Goal: Information Seeking & Learning: Learn about a topic

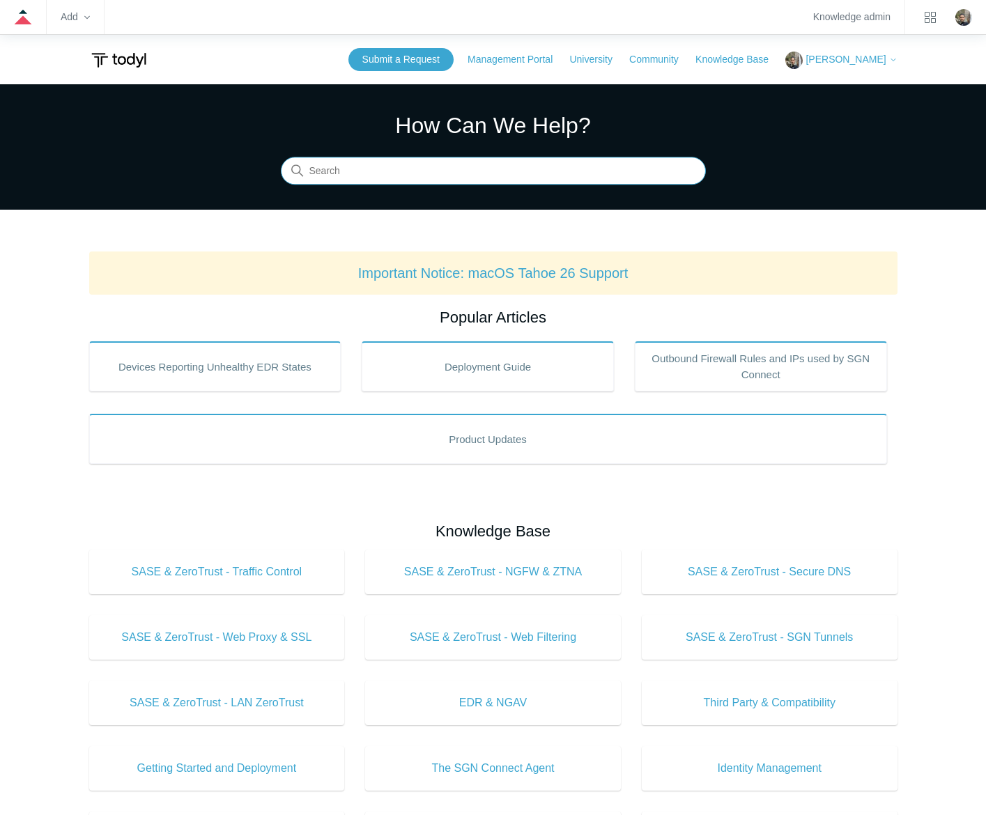
click at [410, 165] on input "Search" at bounding box center [493, 172] width 425 height 28
type input "sso"
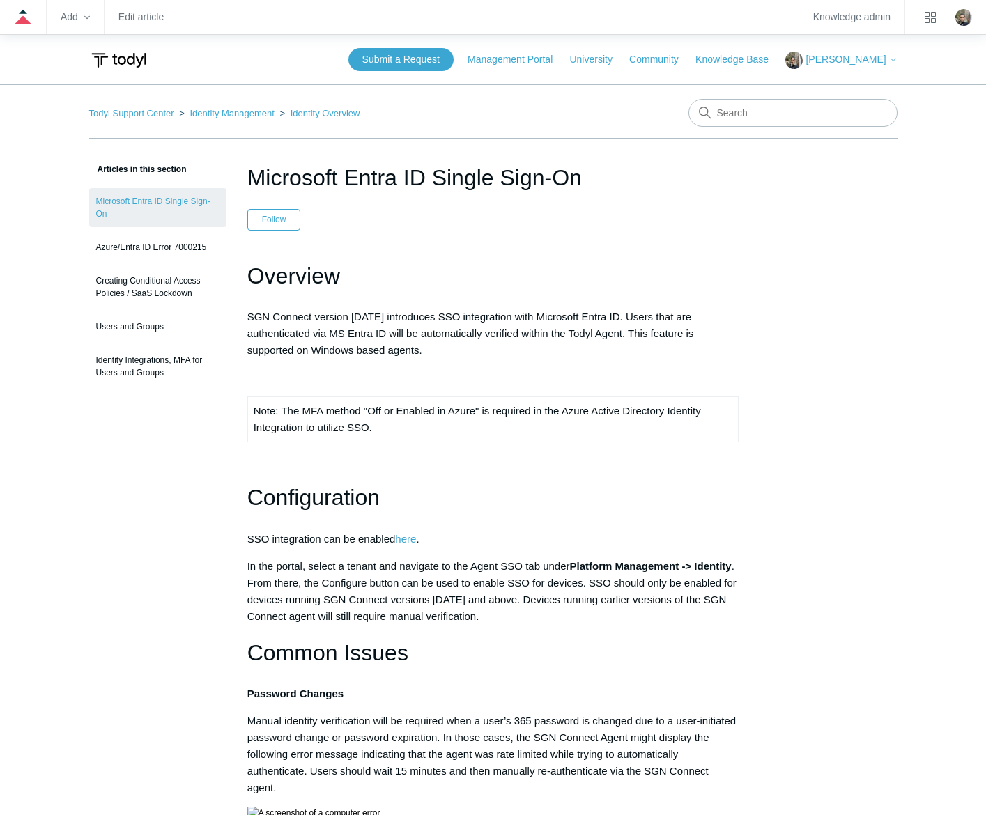
click at [550, 491] on h1 "Configuration" at bounding box center [493, 498] width 492 height 36
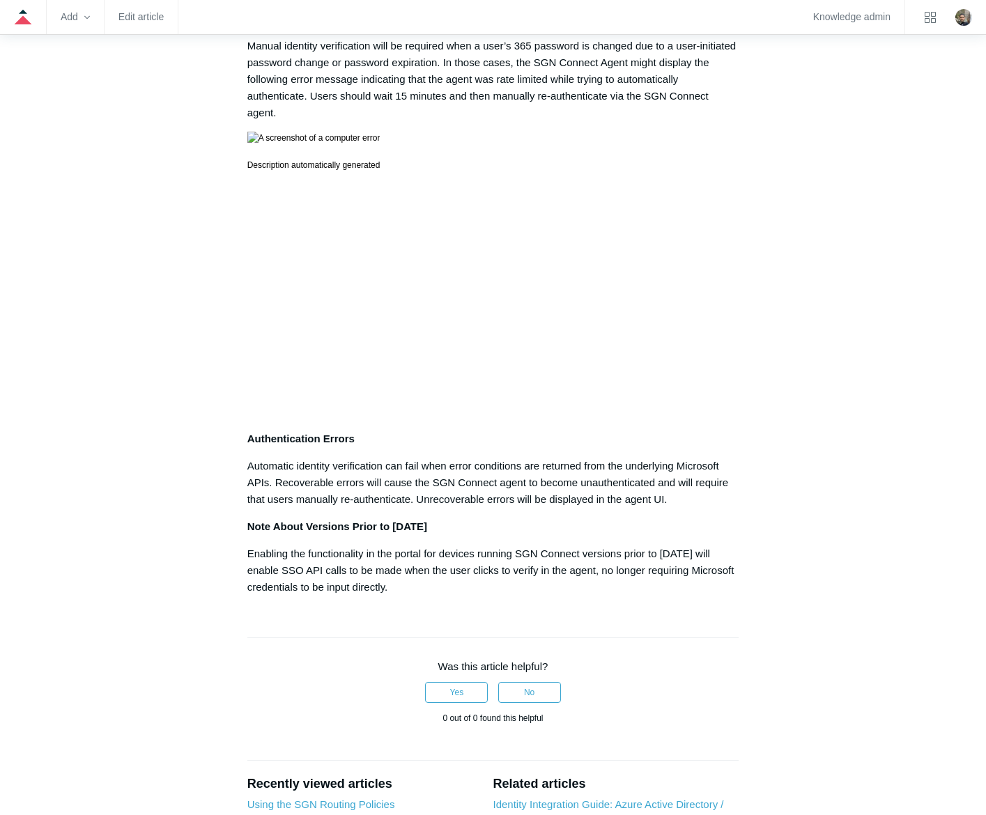
scroll to position [1026, 0]
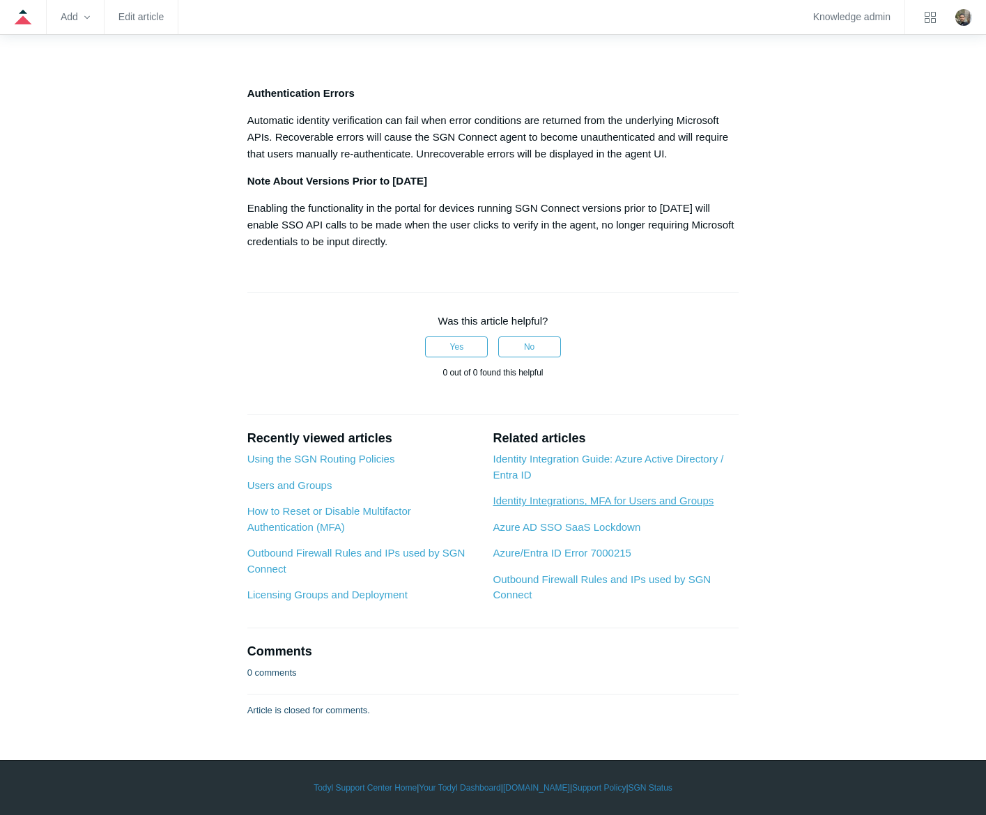
click at [677, 502] on link "Identity Integrations, MFA for Users and Groups" at bounding box center [603, 501] width 221 height 12
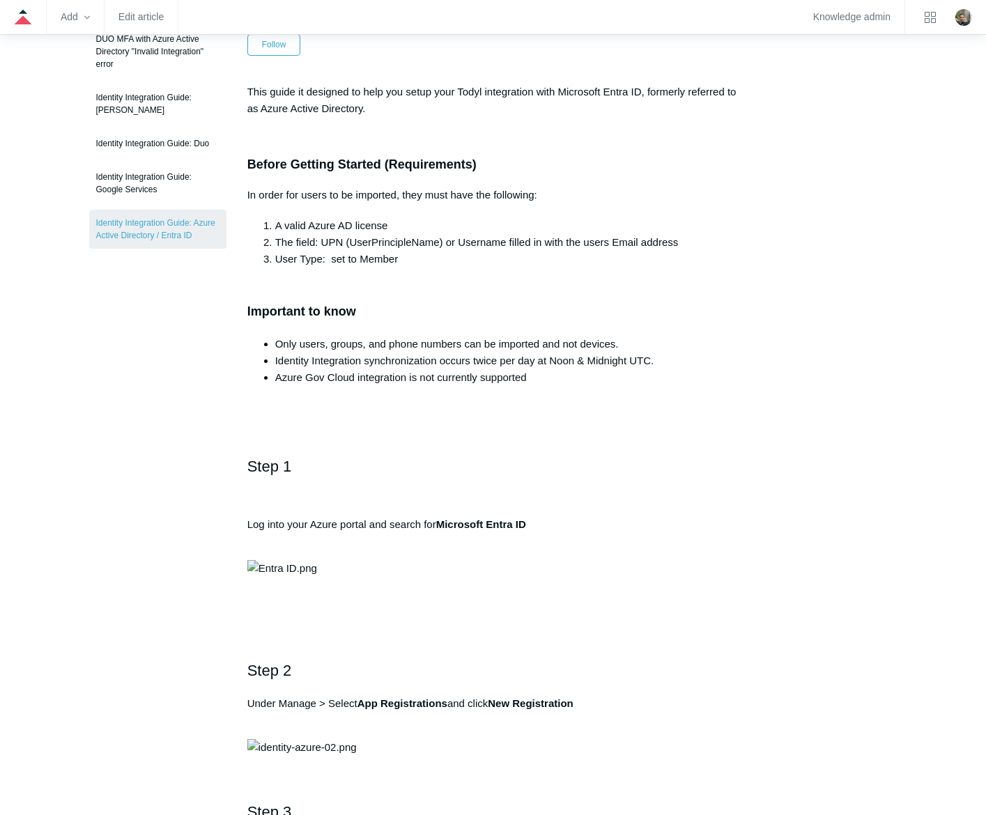
scroll to position [209, 0]
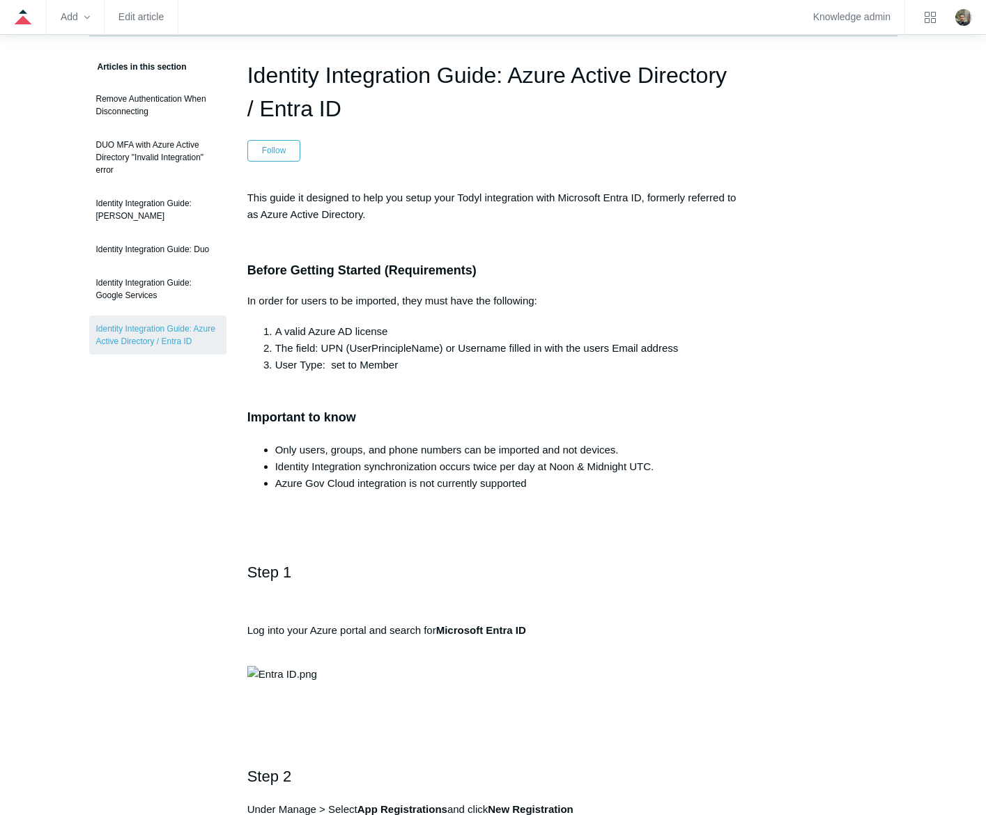
scroll to position [0, 0]
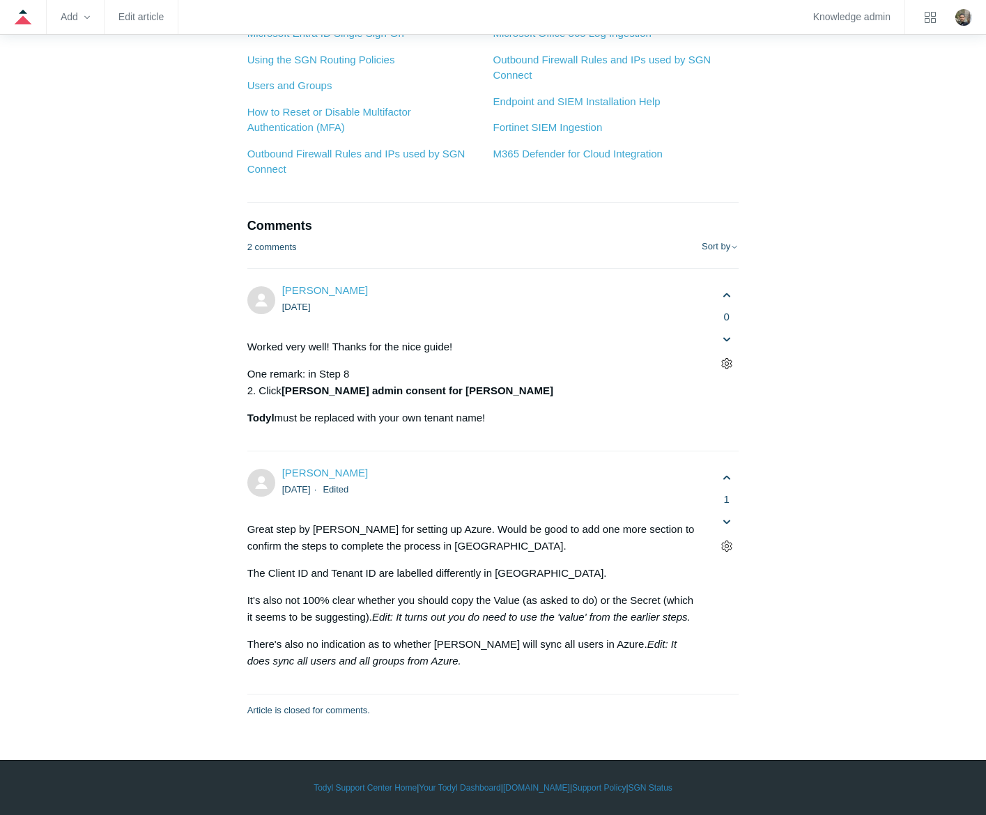
scroll to position [8084, 0]
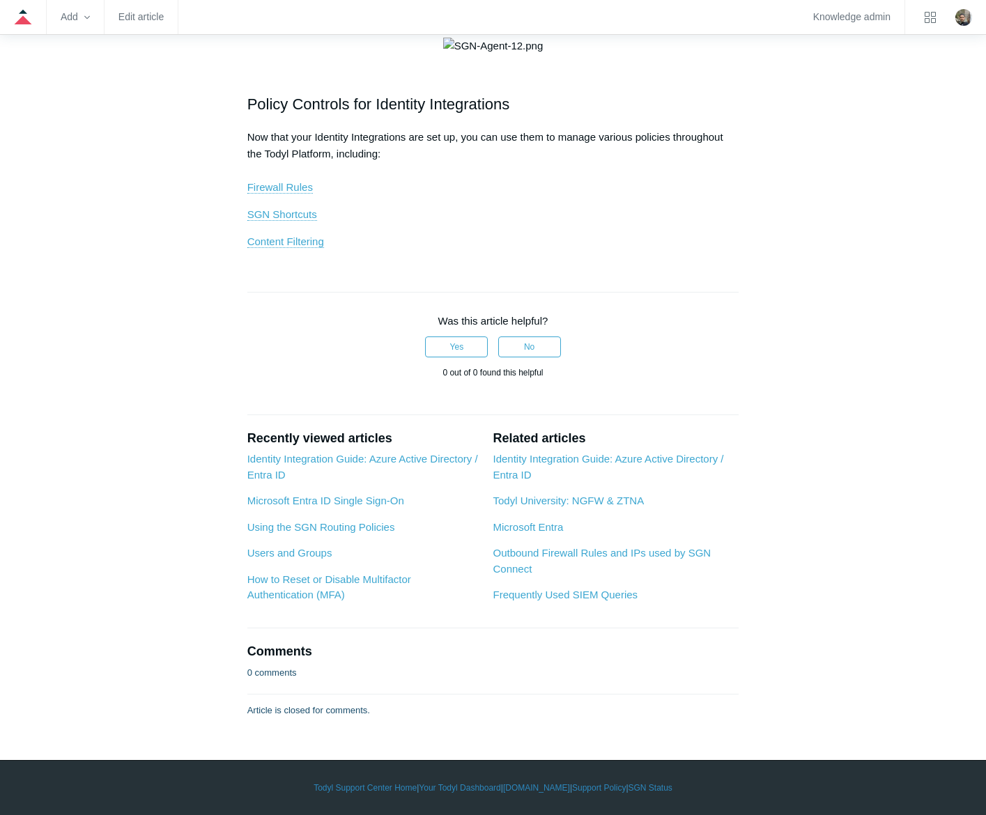
scroll to position [1254, 0]
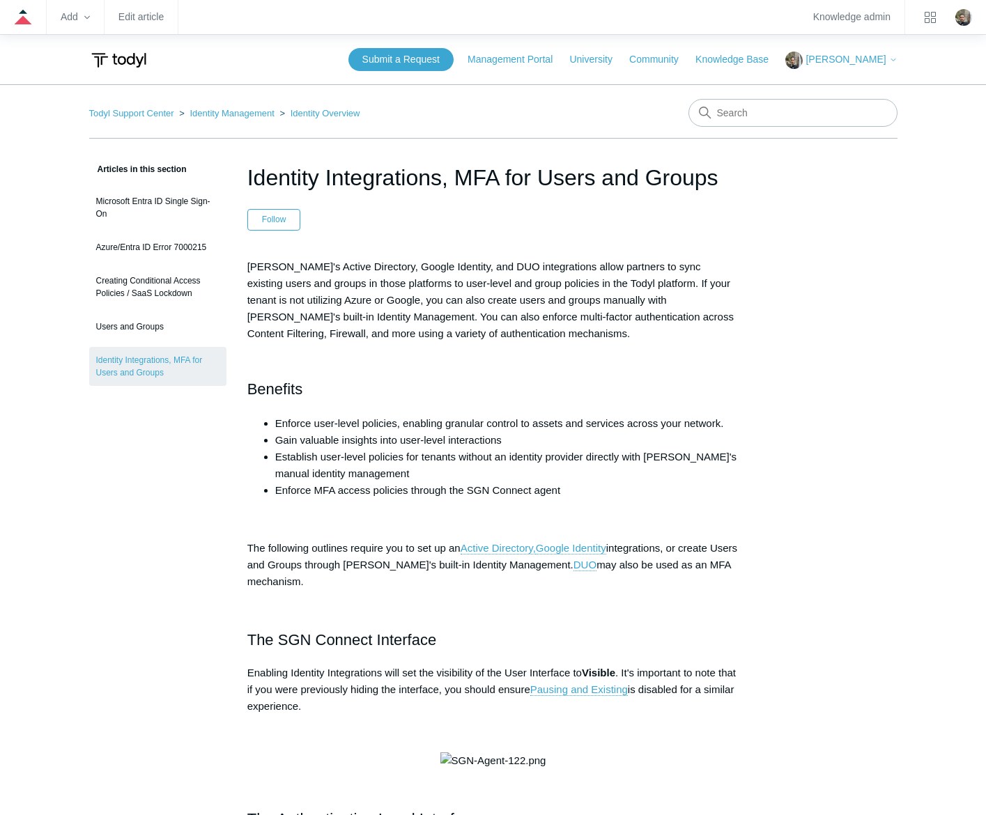
scroll to position [1254, 0]
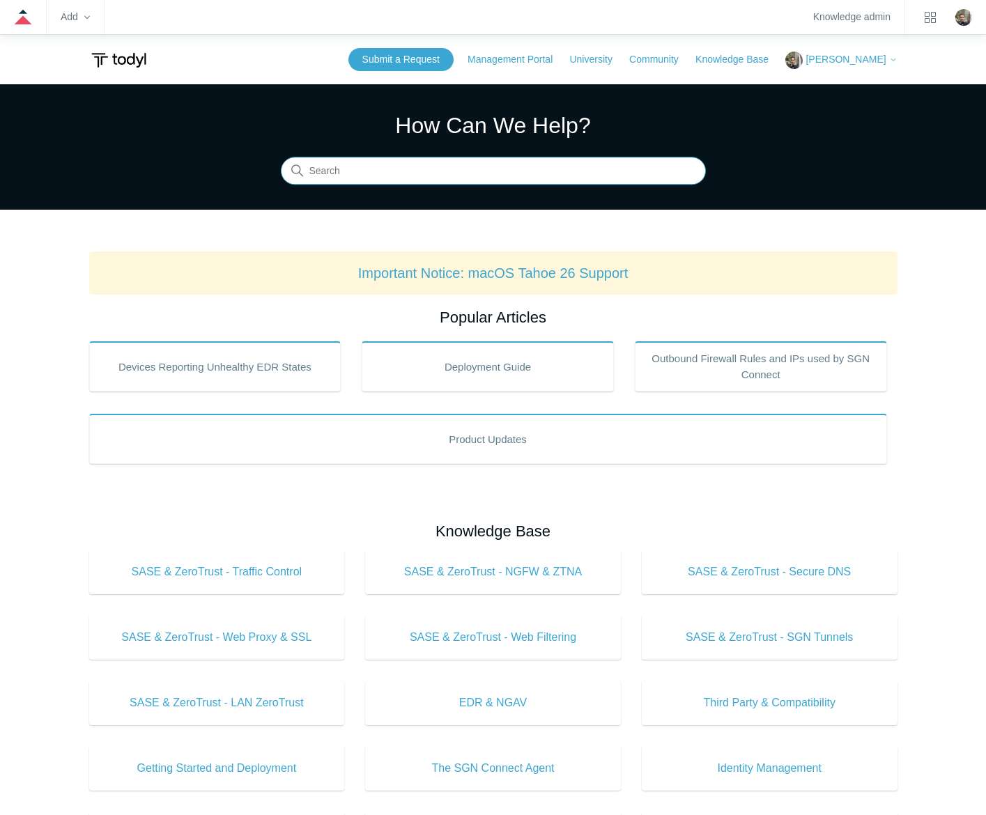
click at [444, 169] on input "Search" at bounding box center [493, 172] width 425 height 28
drag, startPoint x: 102, startPoint y: 806, endPoint x: 109, endPoint y: 815, distance: 10.9
click at [106, 810] on ul "SASE & ZeroTrust - Traffic Control SASE & ZeroTrust - NGFW & ZTNA SASE & ZeroTr…" at bounding box center [493, 746] width 829 height 393
click at [397, 165] on input "Search" at bounding box center [493, 172] width 425 height 28
type input "ssl bypass"
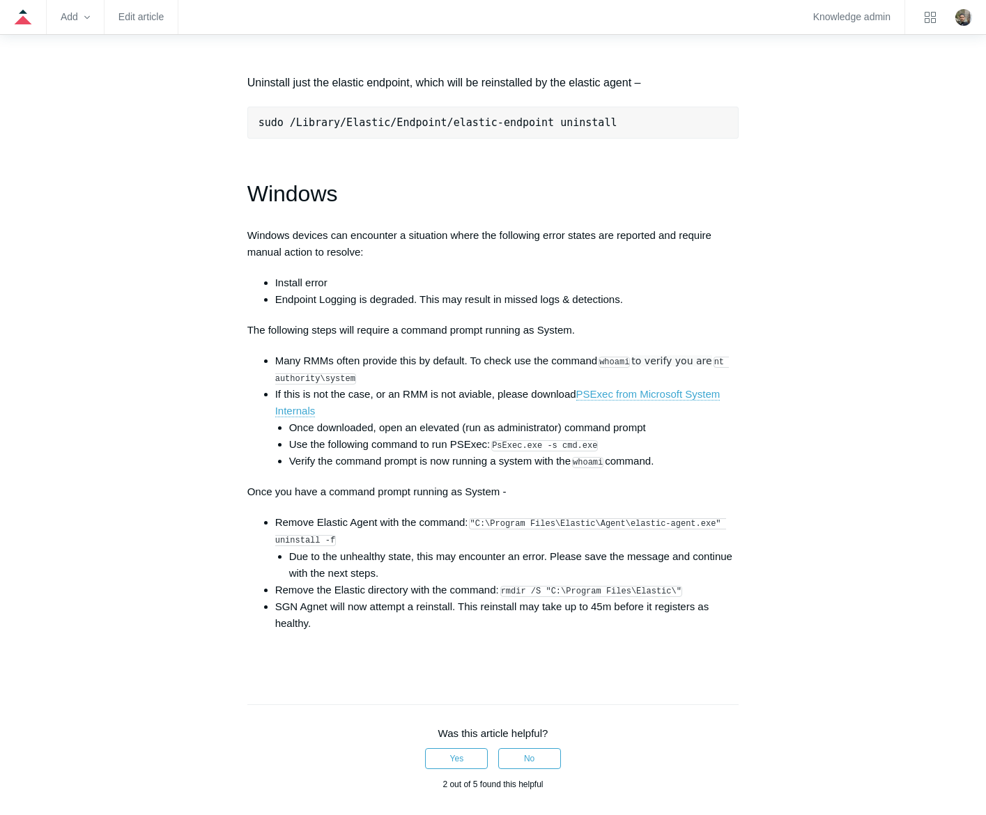
scroll to position [1882, 0]
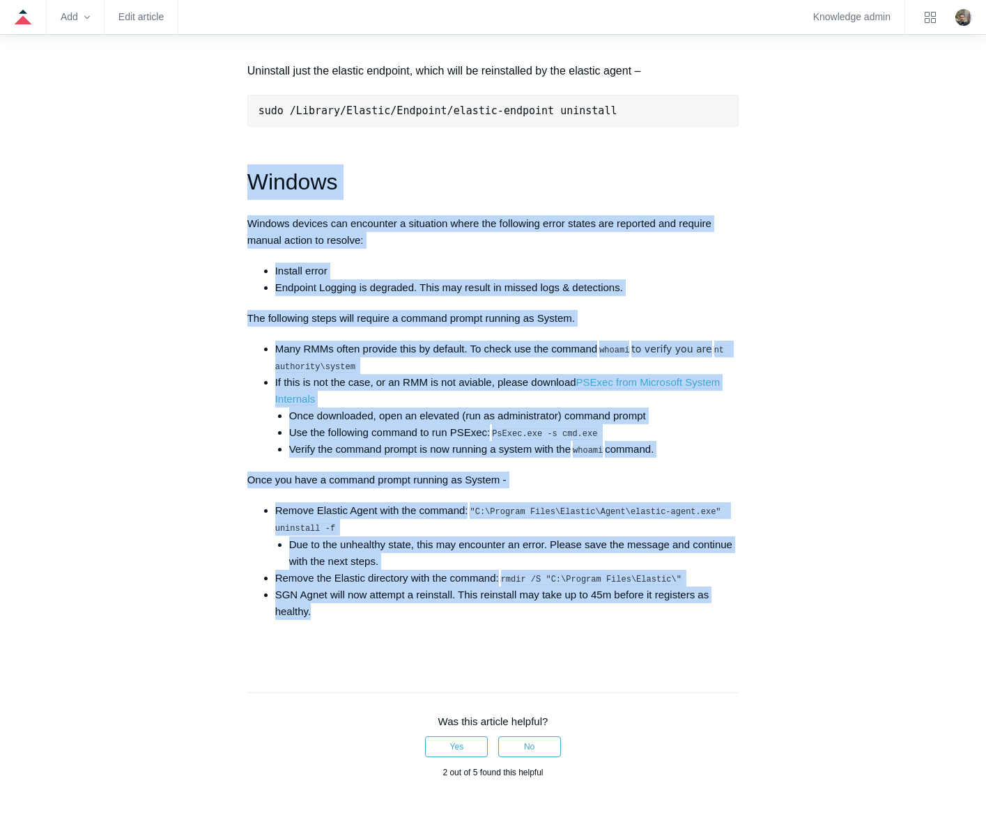
drag, startPoint x: 242, startPoint y: 192, endPoint x: 657, endPoint y: 629, distance: 602.9
drag, startPoint x: 657, startPoint y: 629, endPoint x: 767, endPoint y: 362, distance: 289.4
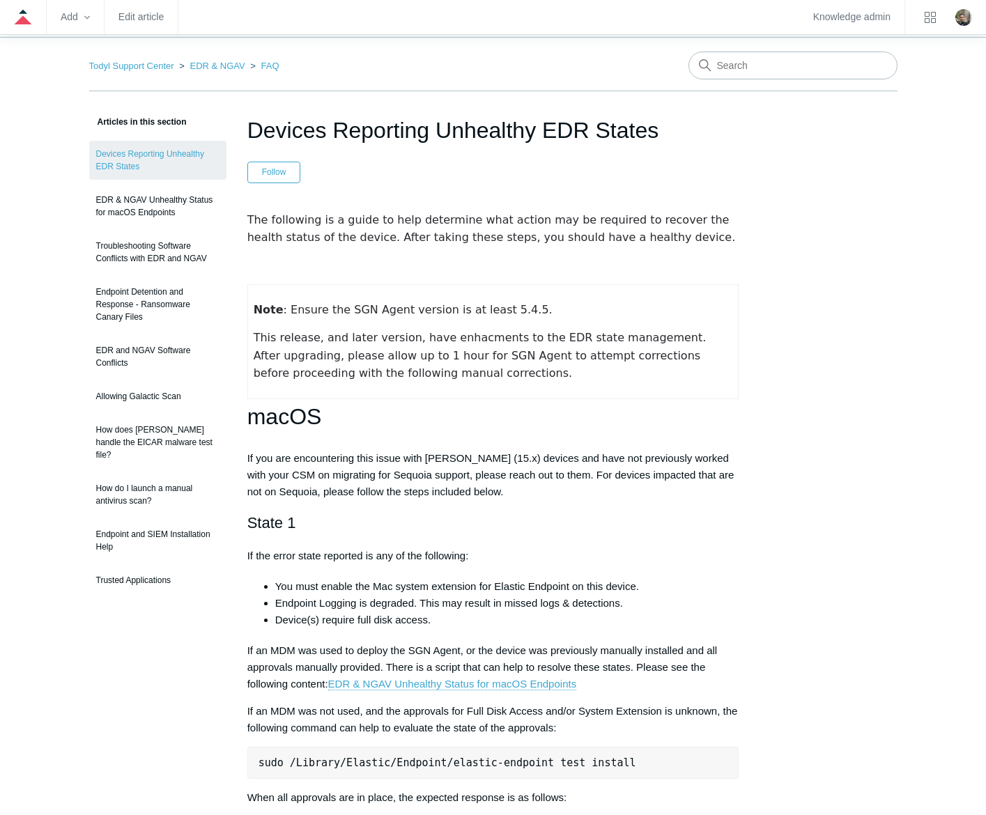
scroll to position [0, 0]
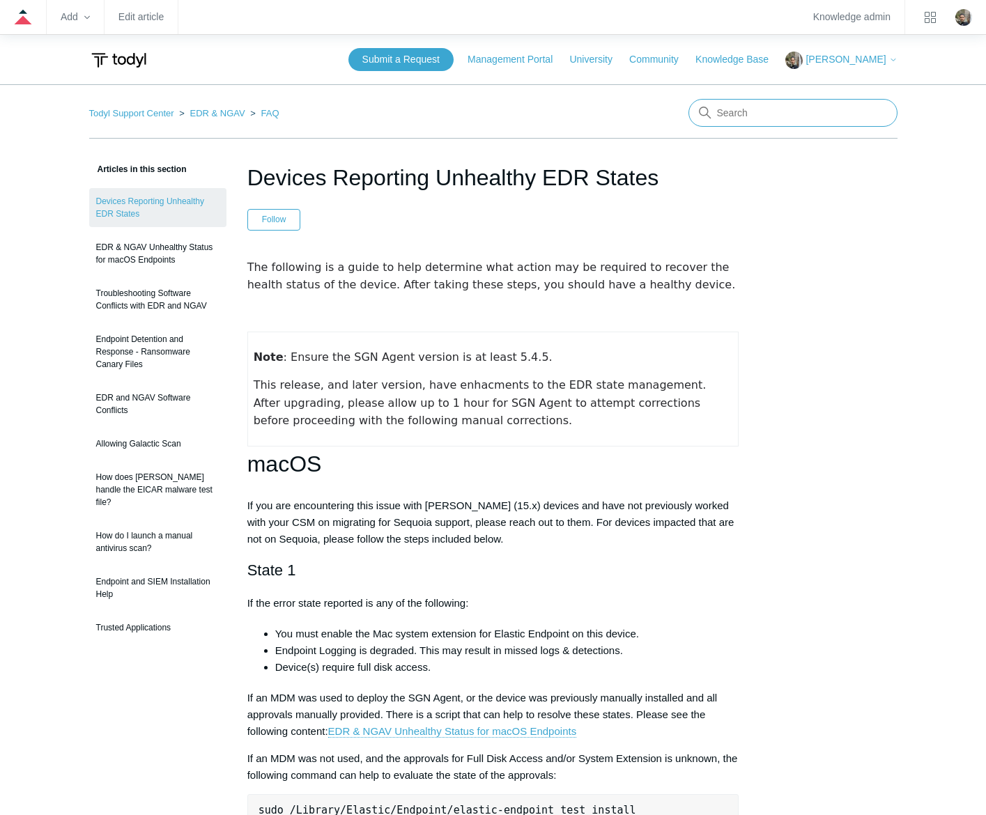
click at [810, 120] on input "Search" at bounding box center [793, 113] width 209 height 28
type input "defender"
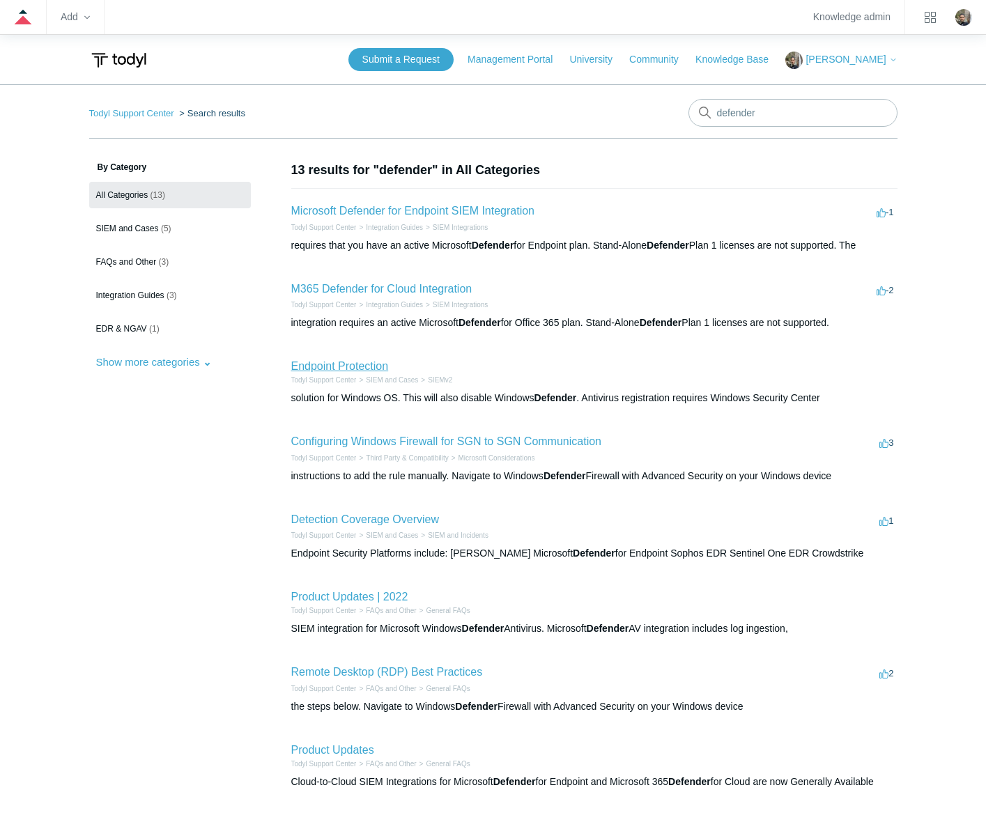
click at [348, 365] on link "Endpoint Protection" at bounding box center [340, 366] width 98 height 12
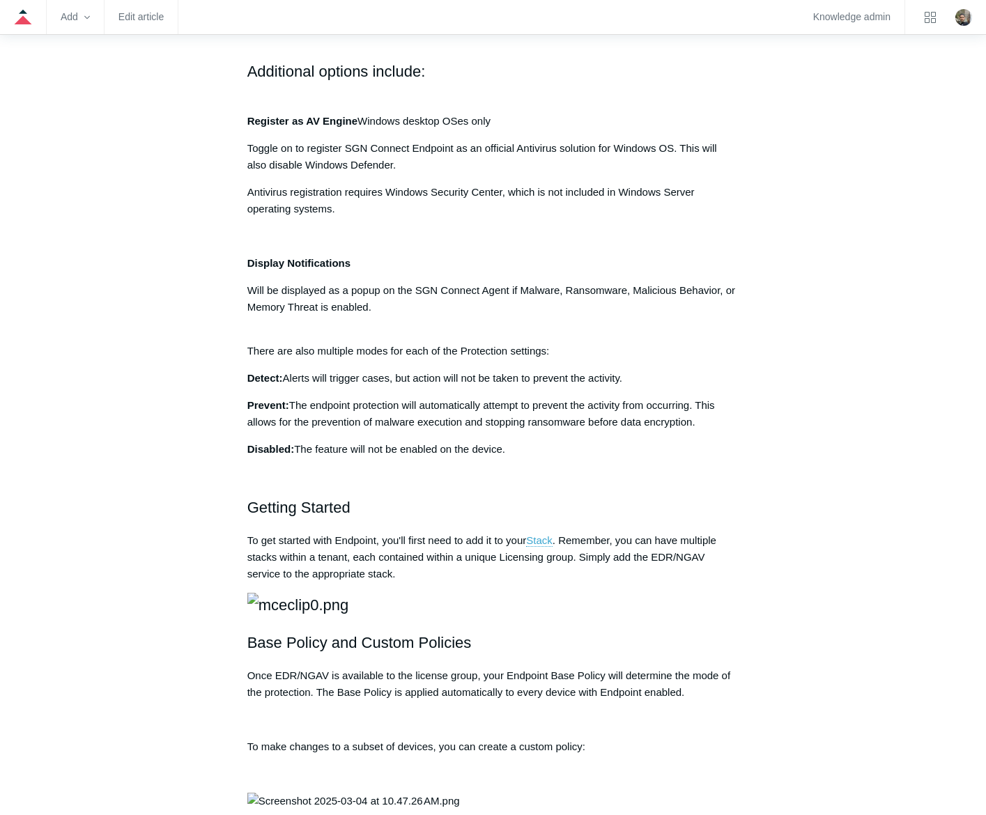
scroll to position [836, 0]
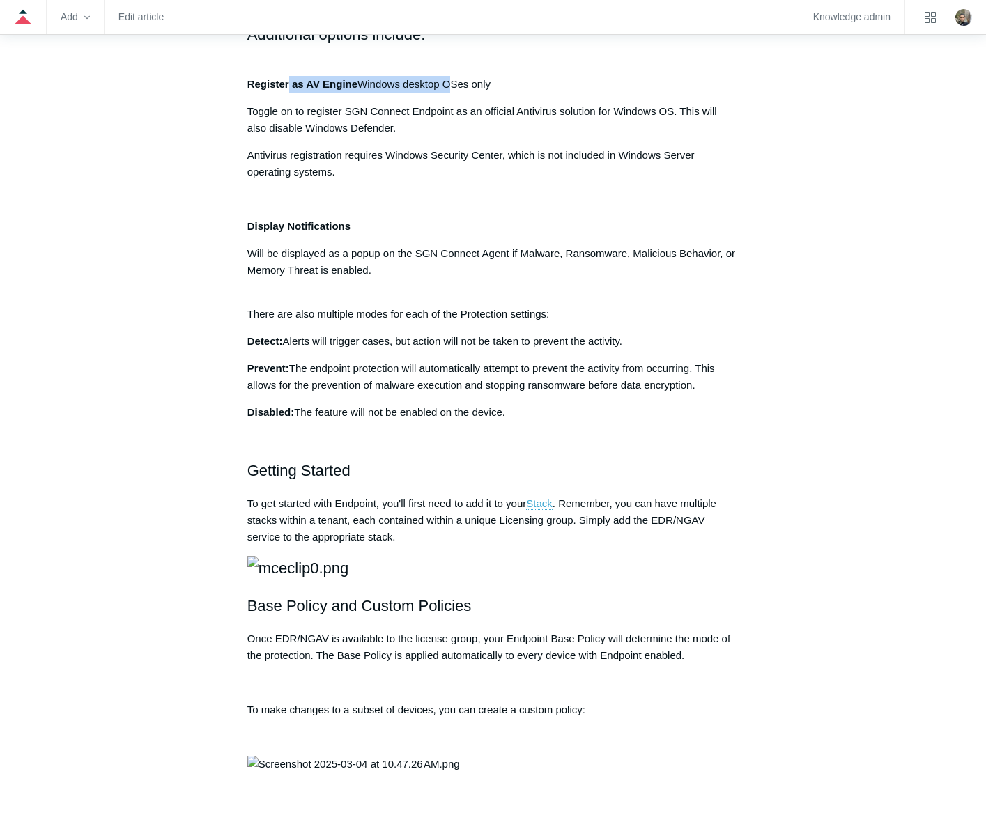
drag, startPoint x: 288, startPoint y: 321, endPoint x: 456, endPoint y: 325, distance: 168.7
click at [456, 93] on div "Register as AV Engine Windows desktop OSes only" at bounding box center [493, 84] width 492 height 17
drag, startPoint x: 456, startPoint y: 325, endPoint x: 479, endPoint y: 360, distance: 42.3
click at [479, 137] on p "Toggle on to register SGN Connect Endpoint as an official Antivirus solution fo…" at bounding box center [493, 119] width 492 height 33
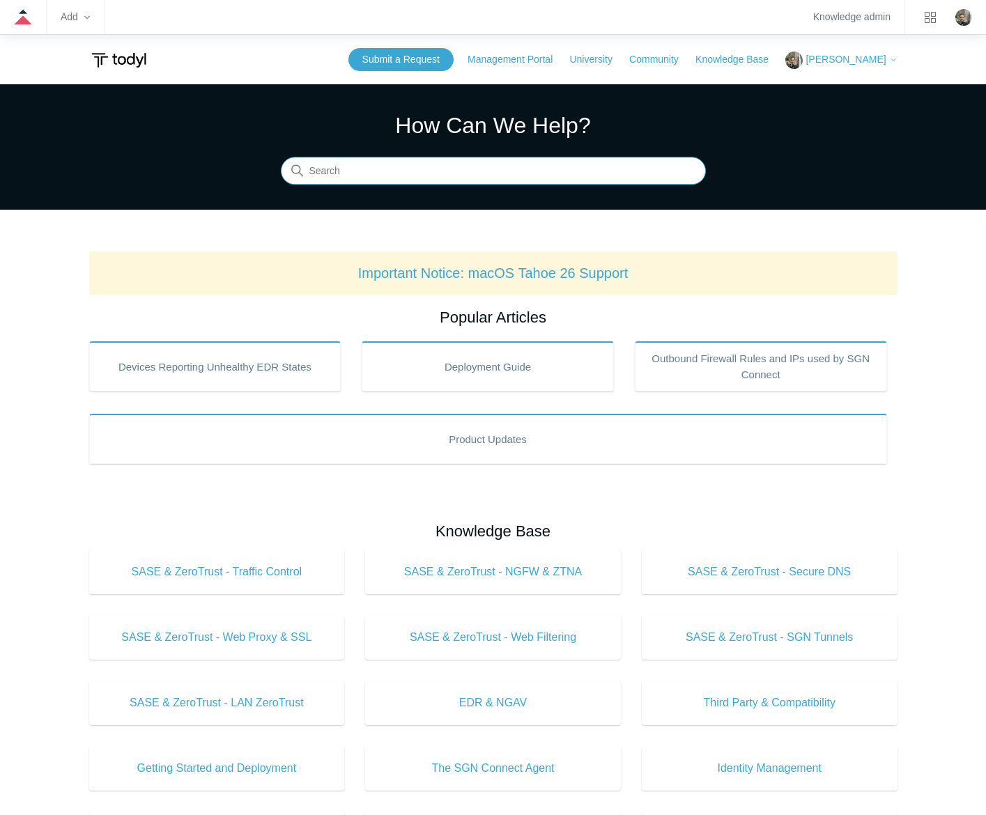
click at [358, 169] on input "Search" at bounding box center [493, 172] width 425 height 28
type input "register as av"
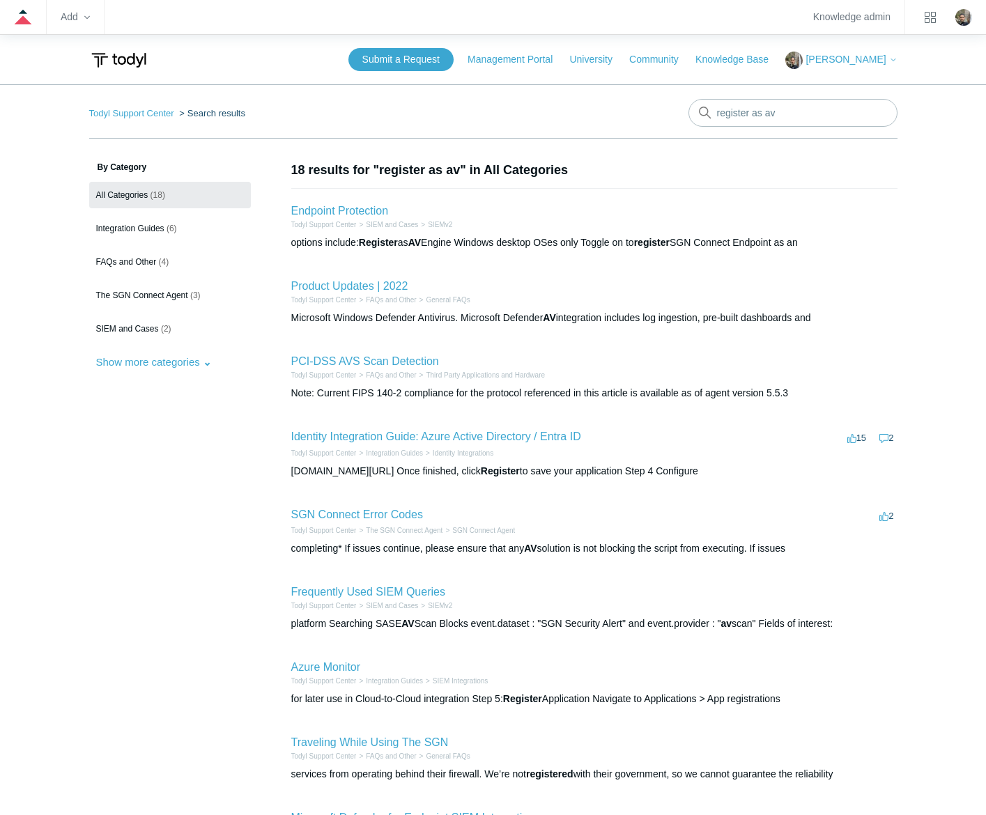
click at [368, 217] on h2 "Endpoint Protection" at bounding box center [340, 211] width 98 height 17
click at [367, 214] on link "Endpoint Protection" at bounding box center [340, 211] width 98 height 12
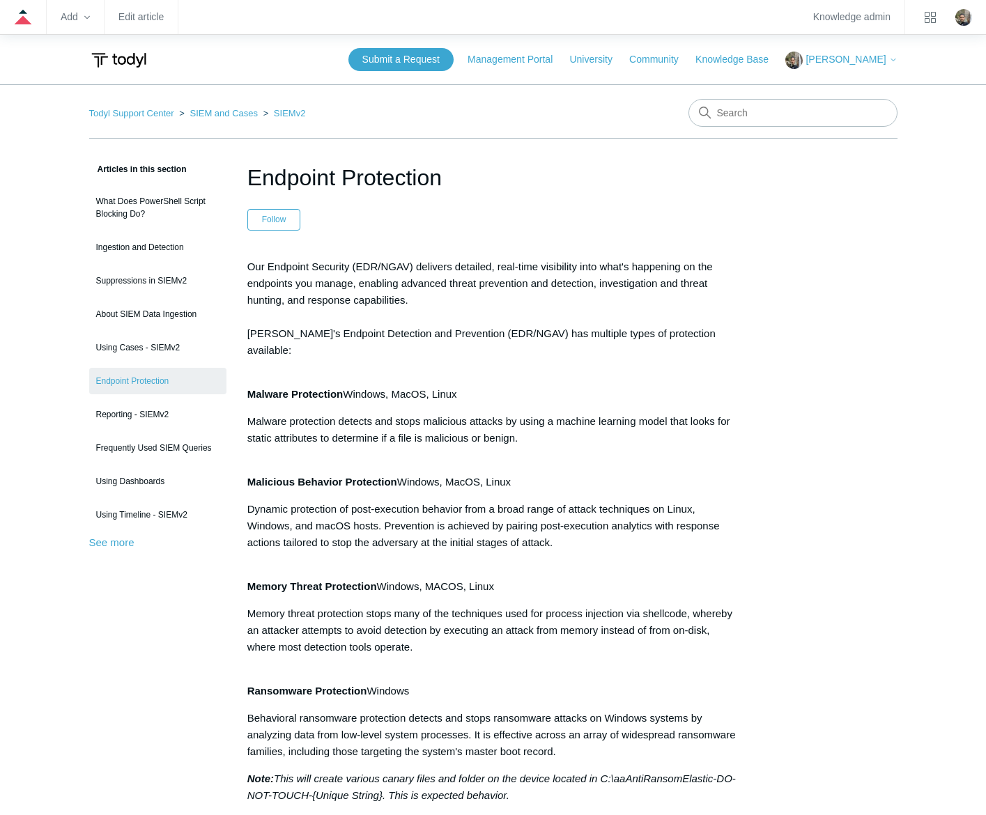
scroll to position [723, 0]
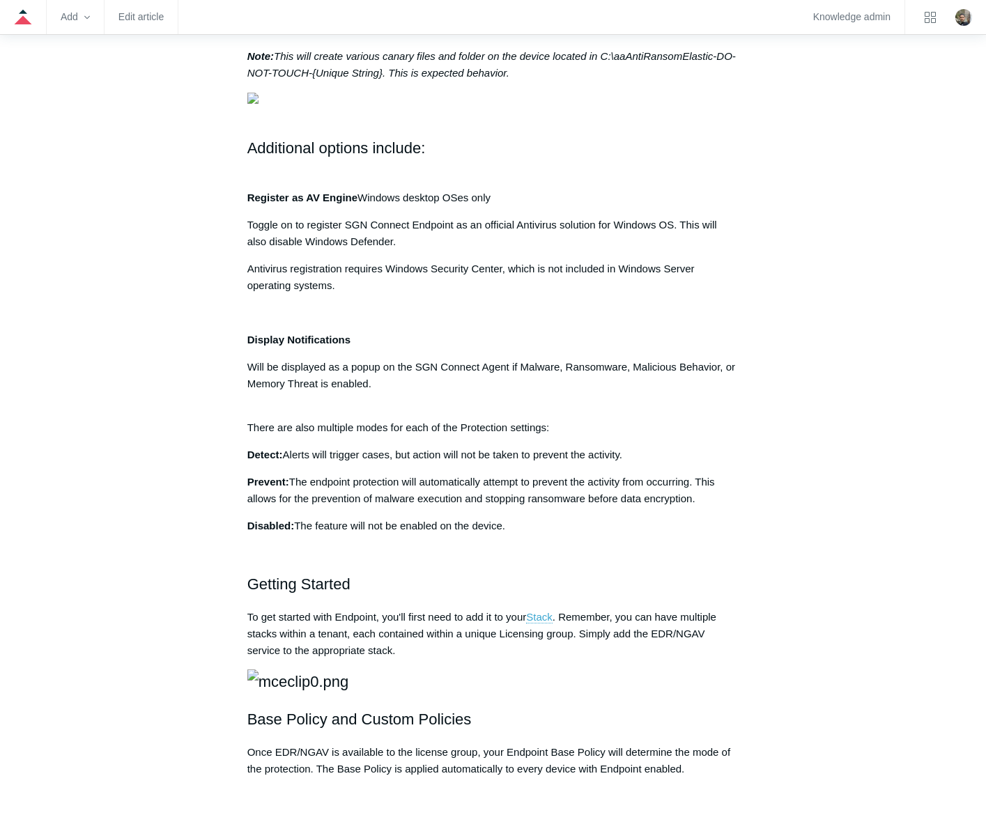
click at [160, 467] on aside "Articles in this section What Does PowerShell Script Blocking Do? Ingestion and…" at bounding box center [157, 488] width 137 height 2100
drag, startPoint x: 247, startPoint y: 426, endPoint x: 465, endPoint y: 424, distance: 218.1
click at [465, 206] on div "Register as AV Engine Windows desktop OSes only" at bounding box center [493, 198] width 492 height 17
drag, startPoint x: 465, startPoint y: 424, endPoint x: 598, endPoint y: 376, distance: 141.3
click at [582, 160] on h2 "Additional options include:" at bounding box center [493, 148] width 492 height 24
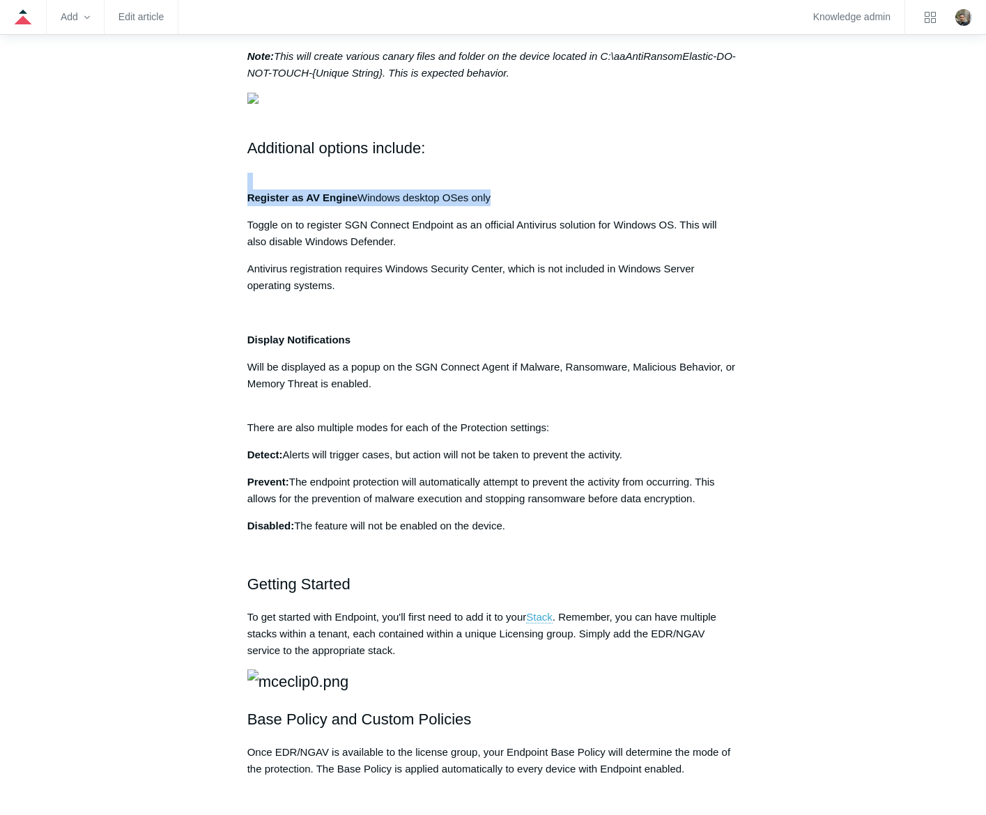
drag, startPoint x: 528, startPoint y: 436, endPoint x: 243, endPoint y: 423, distance: 286.0
click at [243, 423] on article "Endpoint Protection Follow Not yet followed by anyone Our Endpoint Security (ED…" at bounding box center [494, 495] width 534 height 2114
drag, startPoint x: 243, startPoint y: 423, endPoint x: 289, endPoint y: 434, distance: 47.3
drag, startPoint x: 289, startPoint y: 434, endPoint x: 95, endPoint y: 489, distance: 200.6
click at [77, 502] on main "Todyl Support Center SIEM and Cases SIEMv2 Articles in this section What Does P…" at bounding box center [493, 457] width 986 height 2190
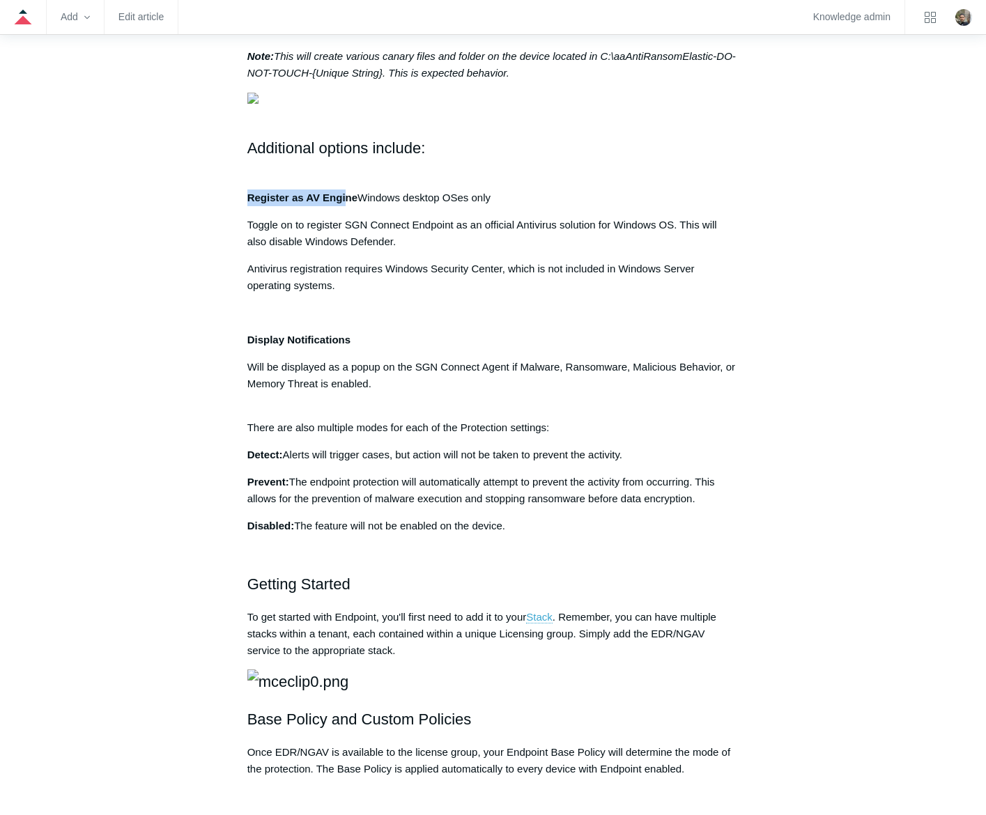
drag, startPoint x: 247, startPoint y: 431, endPoint x: 346, endPoint y: 436, distance: 99.1
click at [346, 436] on article "Endpoint Protection Follow Not yet followed by anyone Our Endpoint Security (ED…" at bounding box center [494, 495] width 534 height 2114
click at [108, 443] on aside "Articles in this section What Does PowerShell Script Blocking Do? Ingestion and…" at bounding box center [157, 488] width 137 height 2100
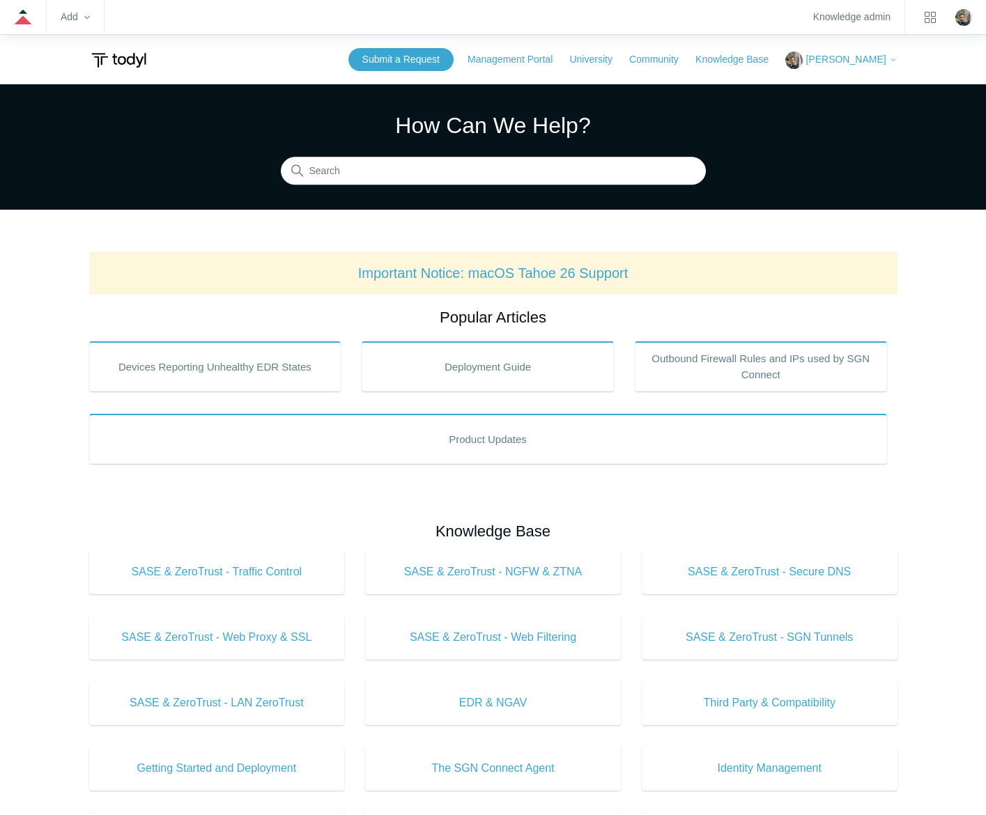
click at [388, 185] on section "How Can We Help? Search" at bounding box center [493, 146] width 986 height 125
click at [406, 178] on input "Search" at bounding box center [493, 172] width 425 height 28
type input "local routing policy"
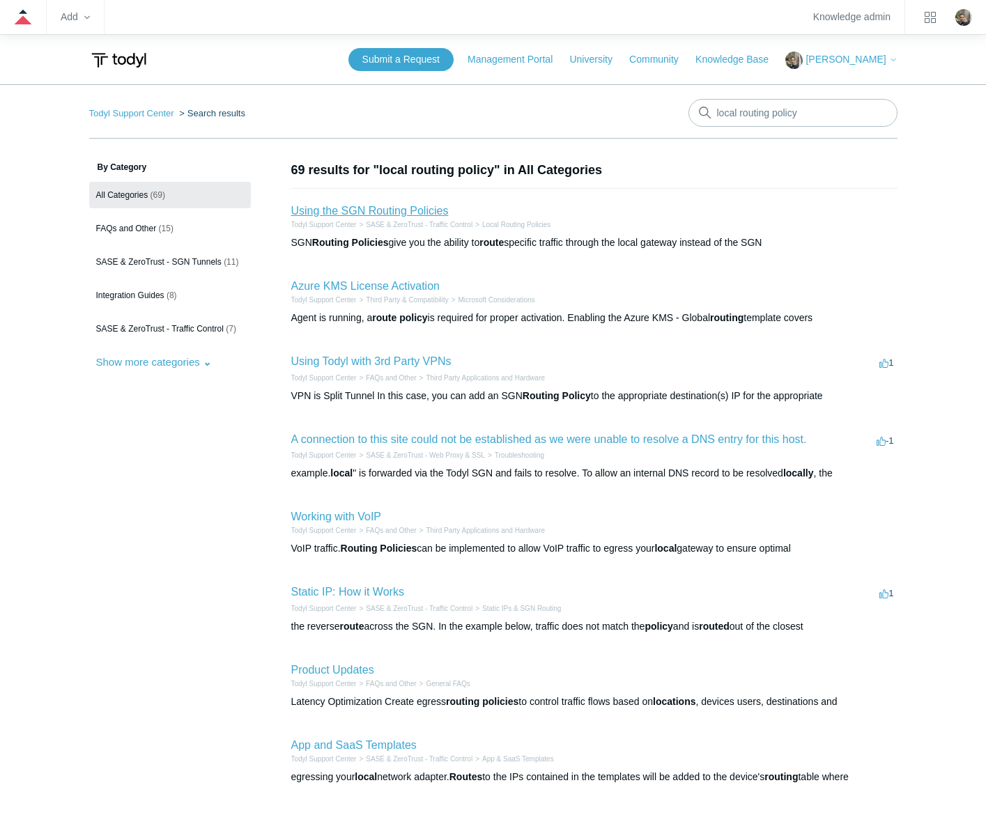
click at [383, 208] on link "Using the SGN Routing Policies" at bounding box center [370, 211] width 158 height 12
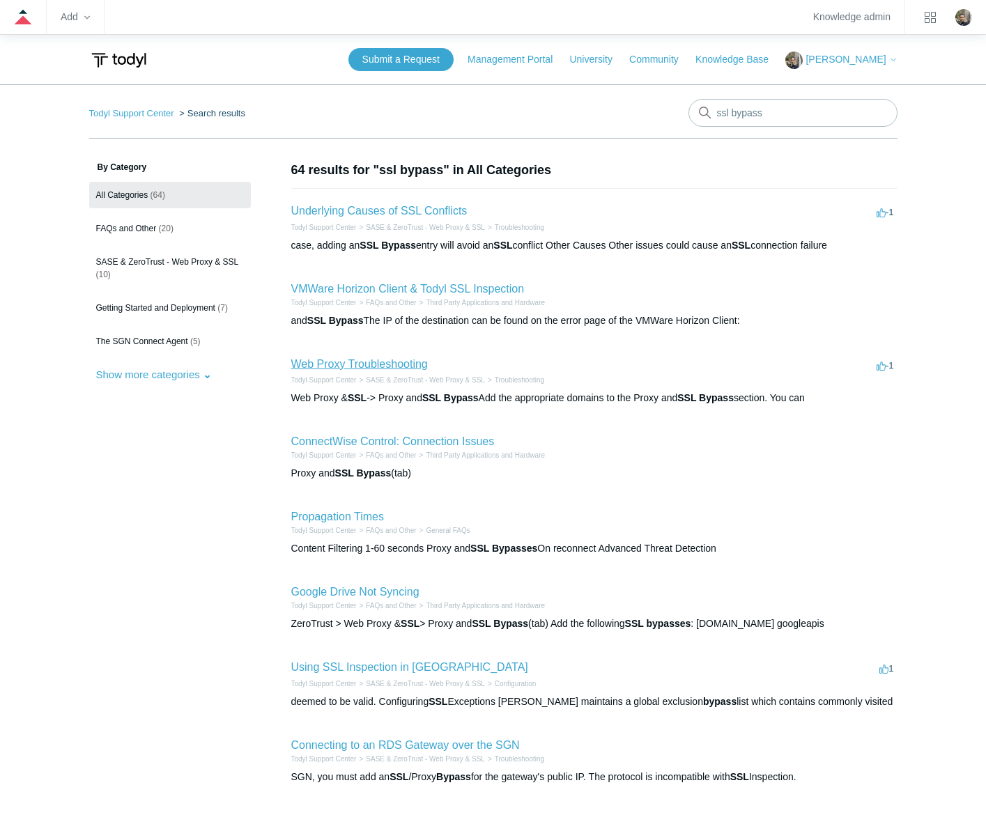
click at [406, 368] on link "Web Proxy Troubleshooting" at bounding box center [359, 364] width 137 height 12
click at [392, 210] on link "Underlying Causes of SSL Conflicts" at bounding box center [379, 211] width 176 height 12
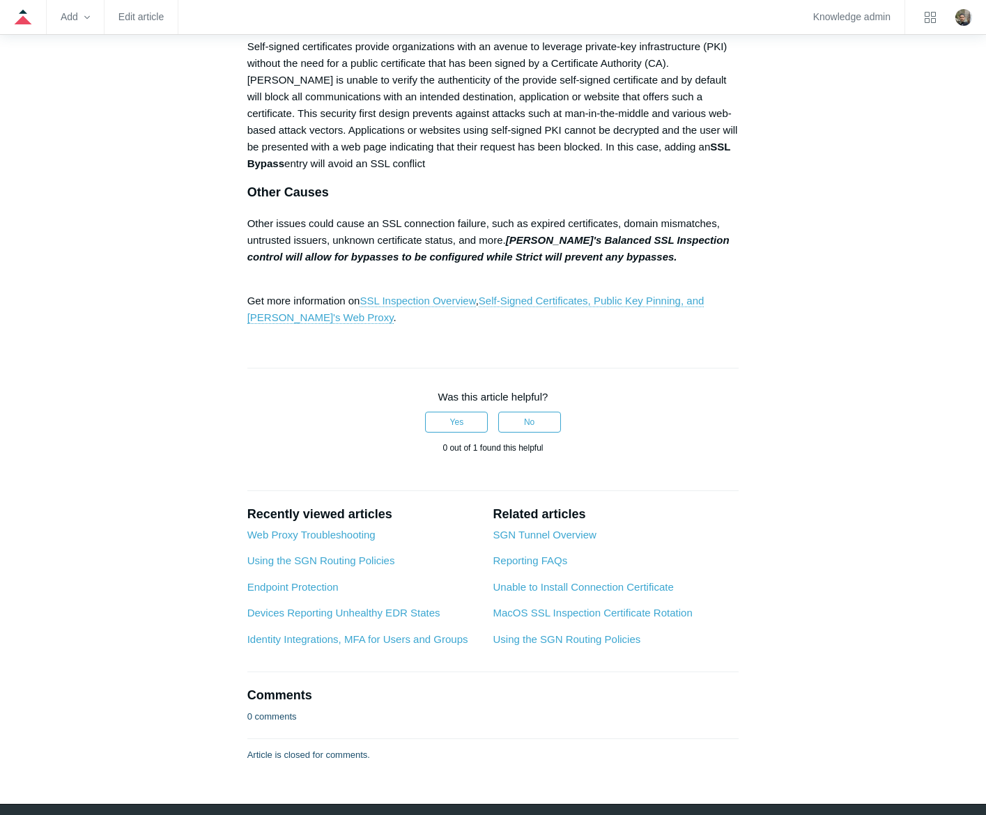
scroll to position [488, 0]
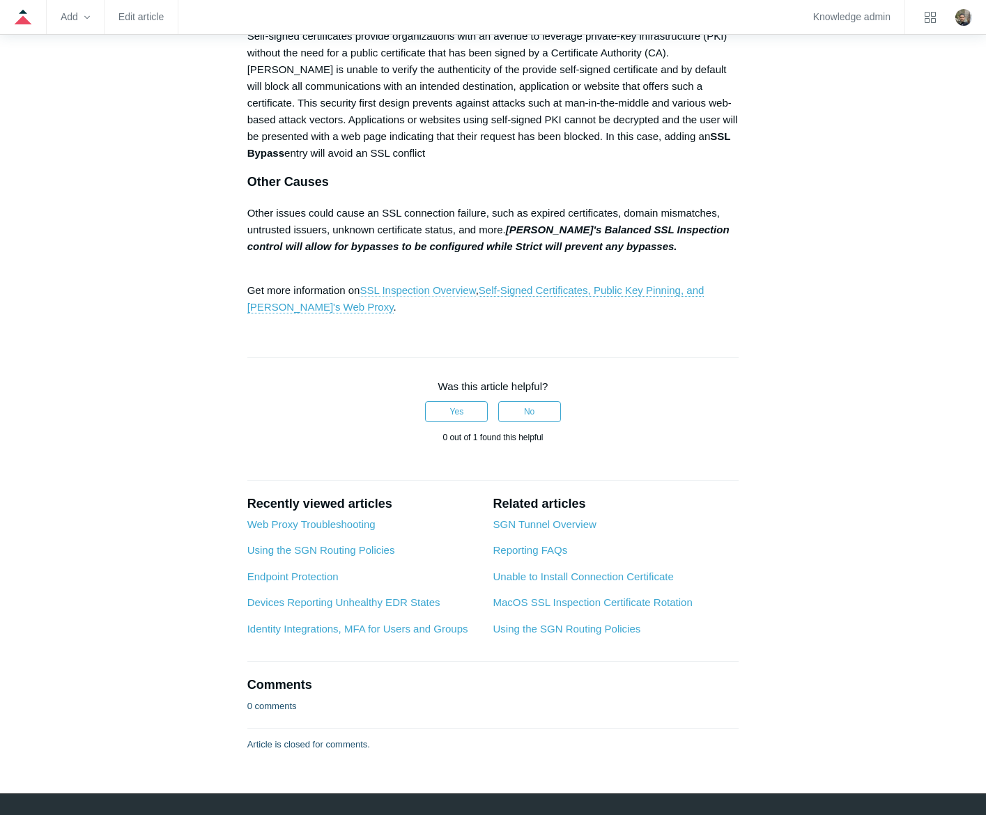
click at [420, 289] on link "SSL Inspection Overview" at bounding box center [418, 290] width 116 height 13
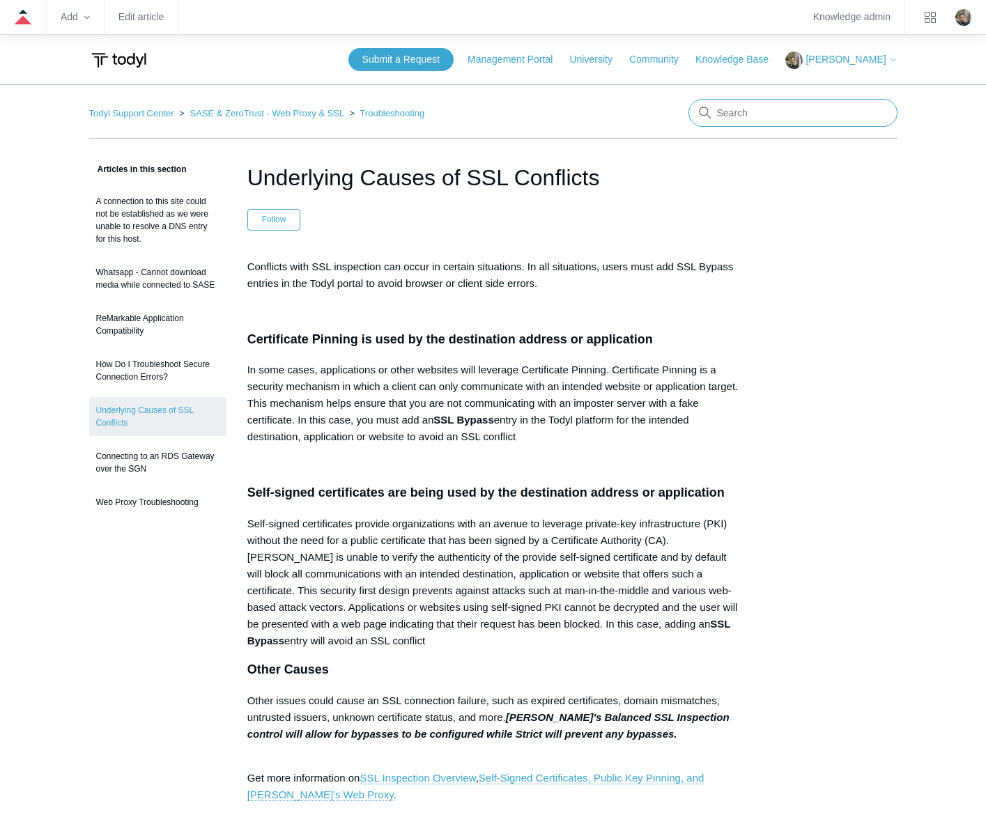
click at [765, 118] on input "Search" at bounding box center [793, 113] width 209 height 28
type input "ssl"
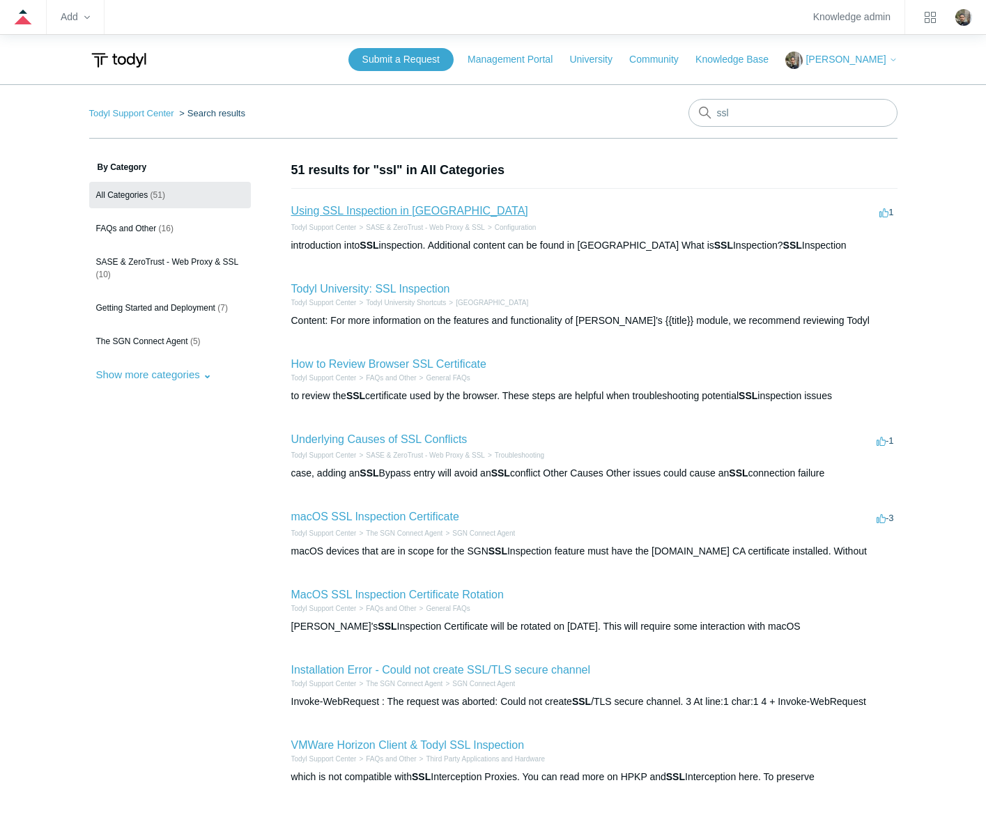
click at [386, 214] on link "Using SSL Inspection in [GEOGRAPHIC_DATA]" at bounding box center [409, 211] width 237 height 12
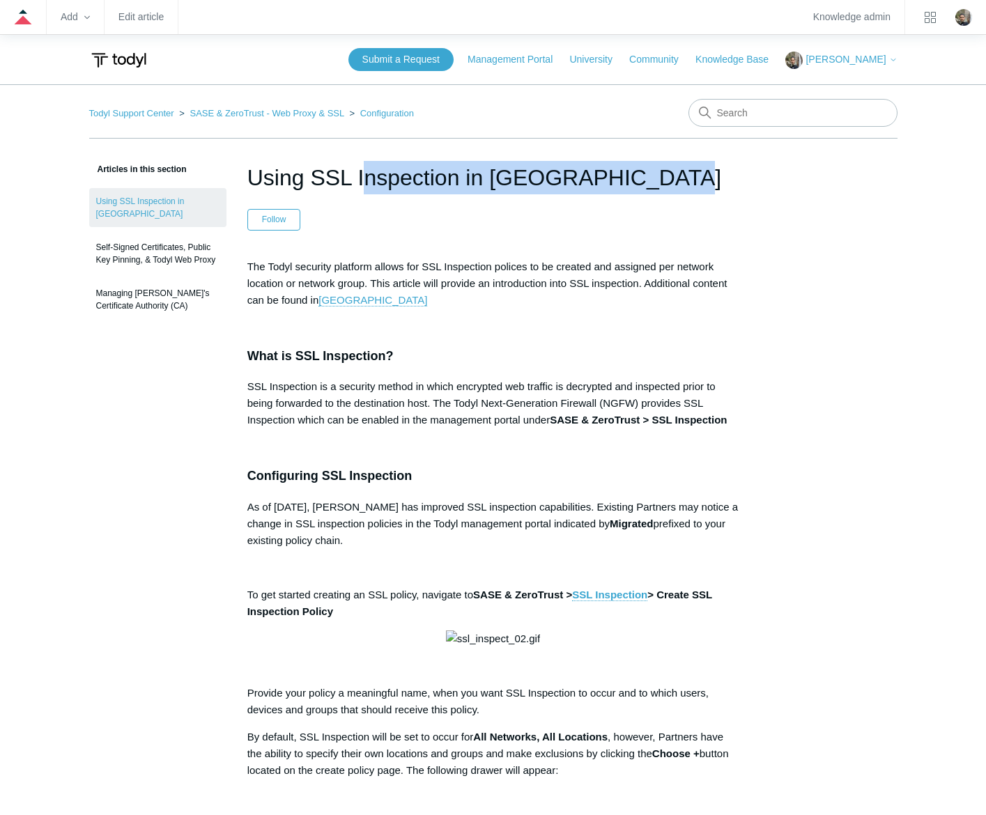
drag, startPoint x: 555, startPoint y: 170, endPoint x: 252, endPoint y: 158, distance: 303.4
copy h1 "Using SSL Inspection in [GEOGRAPHIC_DATA]"
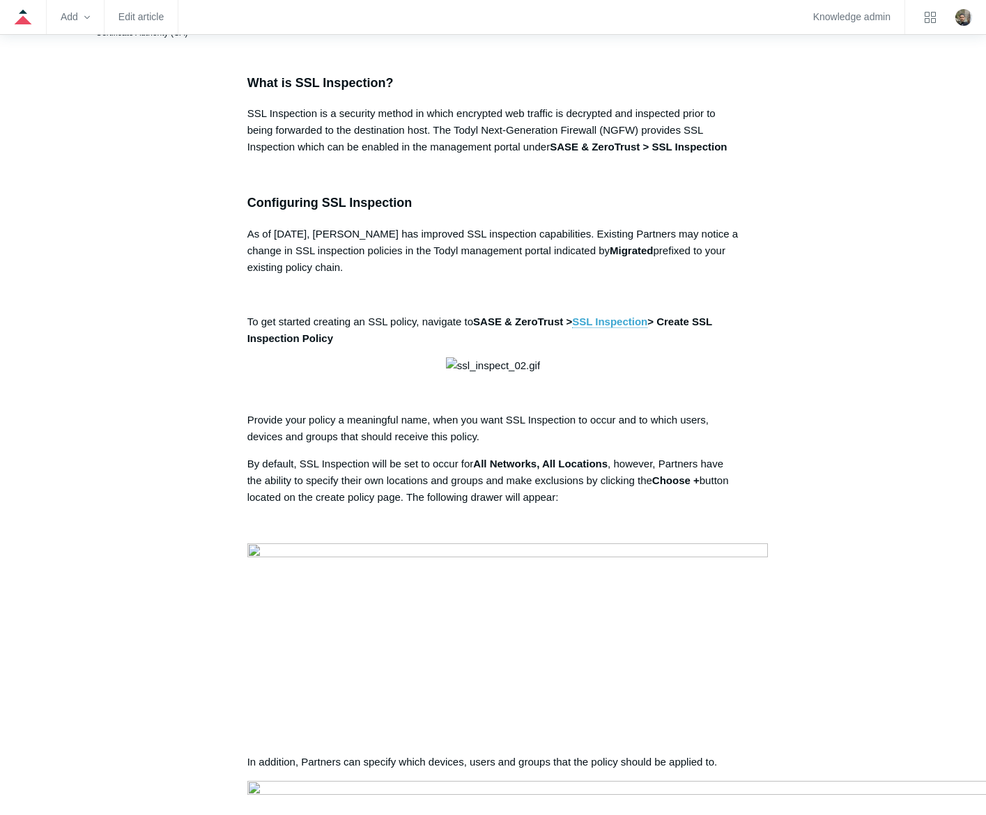
scroll to position [348, 0]
